Goal: Navigation & Orientation: Find specific page/section

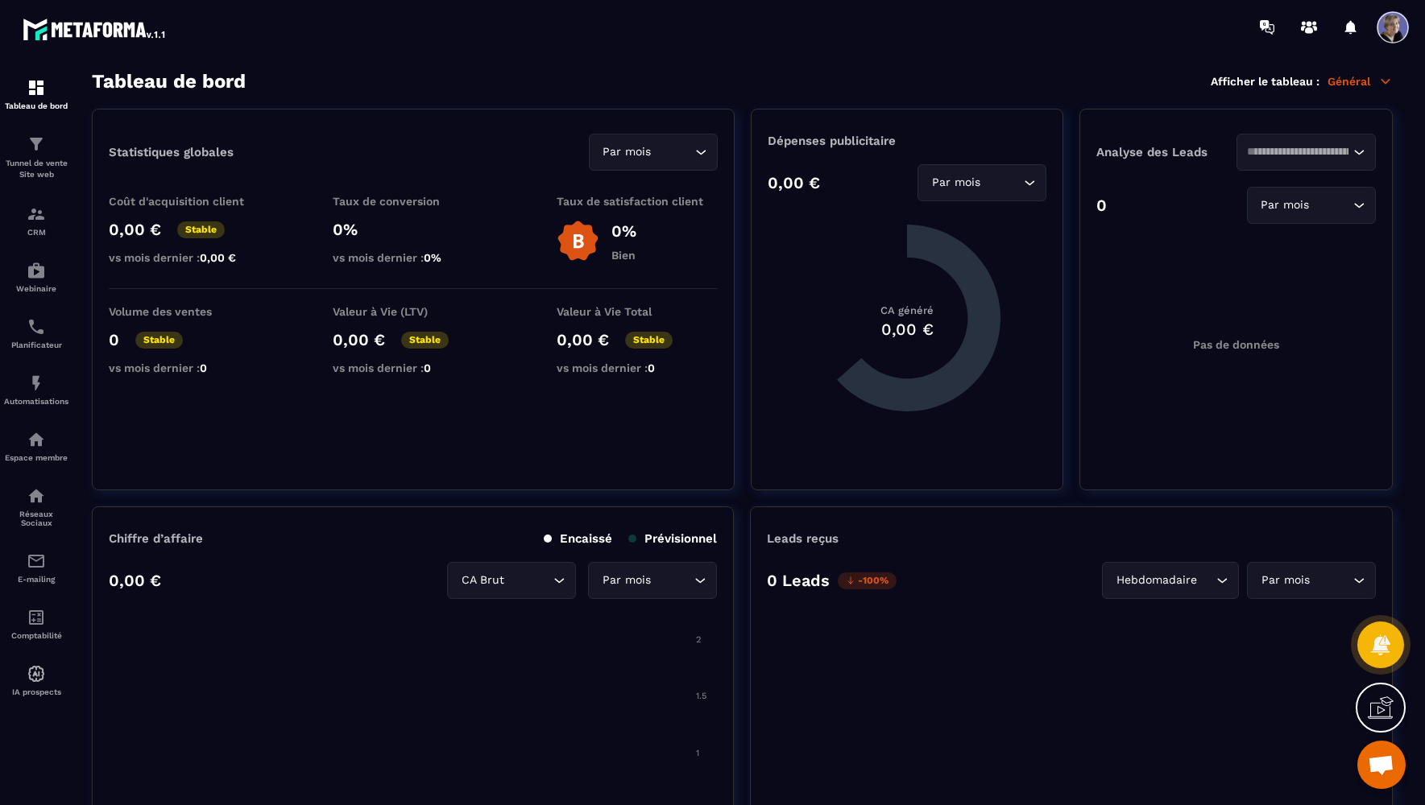
scroll to position [7781, 0]
click at [39, 91] on img at bounding box center [36, 87] width 19 height 19
click at [39, 92] on img at bounding box center [36, 87] width 19 height 19
click at [38, 96] on img at bounding box center [36, 87] width 19 height 19
click at [43, 91] on img at bounding box center [36, 87] width 19 height 19
